Goal: Information Seeking & Learning: Stay updated

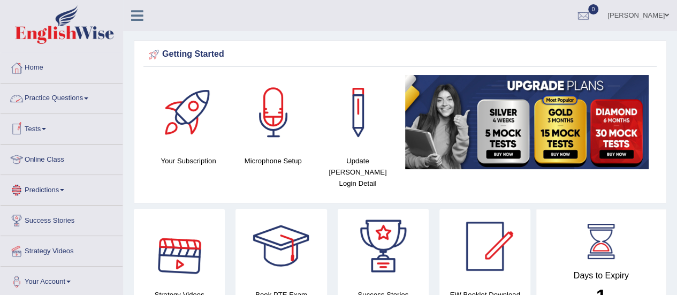
click at [65, 92] on link "Practice Questions" at bounding box center [62, 96] width 122 height 27
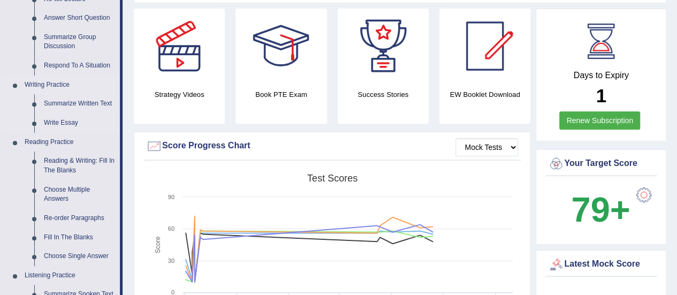
scroll to position [214, 0]
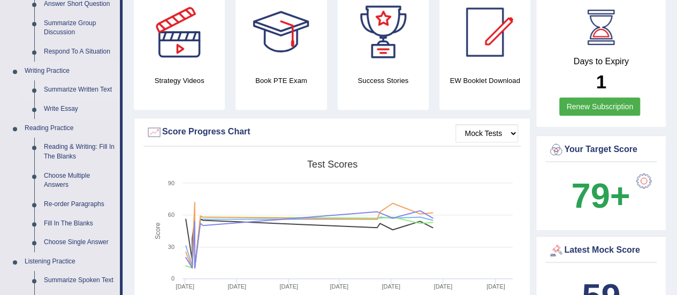
click at [90, 93] on link "Summarize Written Text" at bounding box center [79, 89] width 81 height 19
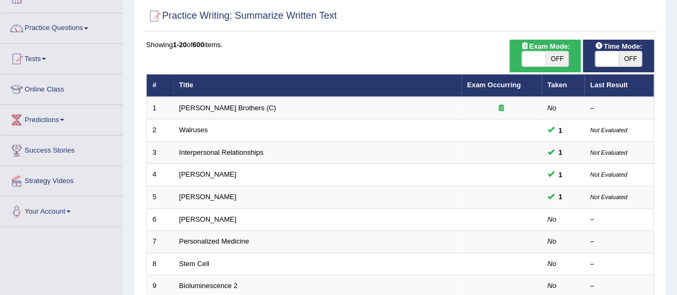
scroll to position [54, 0]
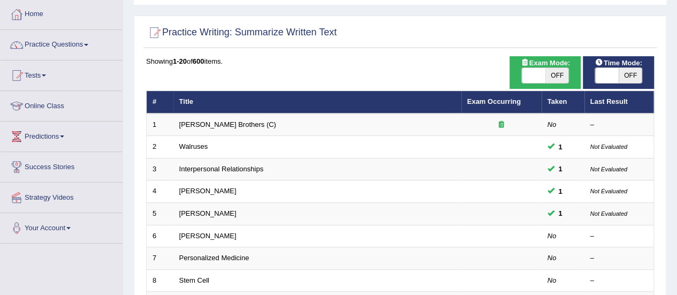
click at [49, 135] on link "Predictions" at bounding box center [62, 134] width 122 height 27
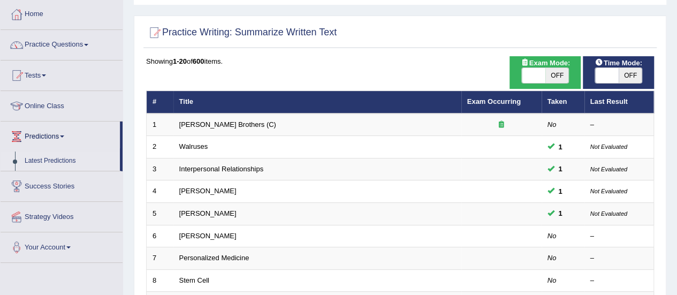
click at [49, 162] on link "Latest Predictions" at bounding box center [70, 160] width 100 height 19
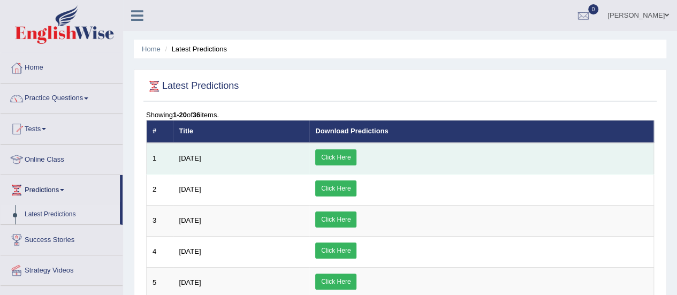
click at [201, 160] on span "August 2025" at bounding box center [190, 158] width 22 height 8
click at [356, 156] on link "Click Here" at bounding box center [335, 157] width 41 height 16
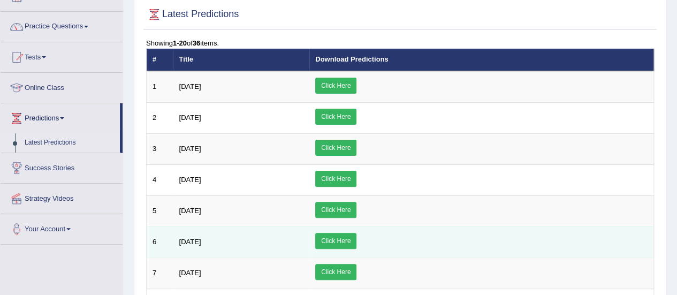
scroll to position [54, 0]
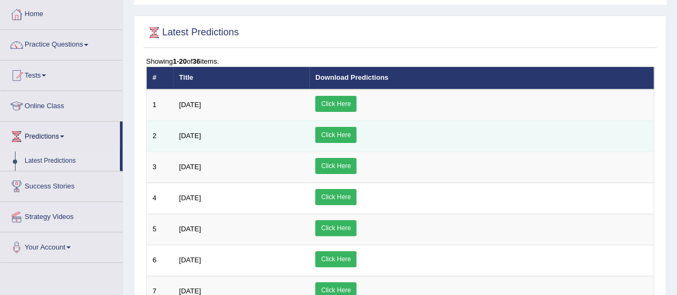
click at [199, 138] on span "July 2025" at bounding box center [190, 136] width 22 height 8
click at [356, 131] on link "Click Here" at bounding box center [335, 135] width 41 height 16
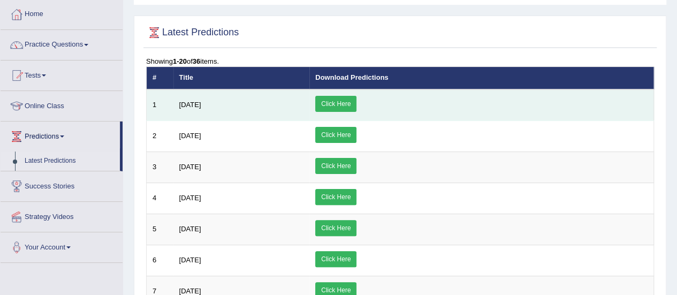
click at [356, 104] on link "Click Here" at bounding box center [335, 104] width 41 height 16
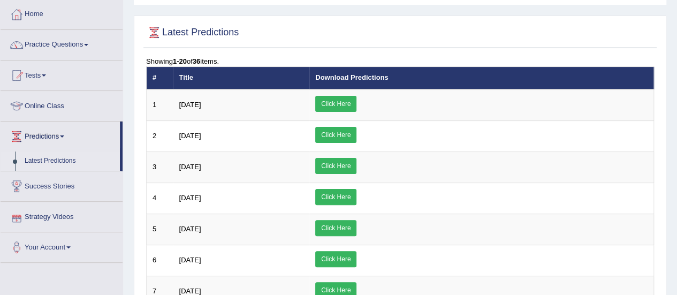
click at [53, 219] on link "Strategy Videos" at bounding box center [62, 215] width 122 height 27
